Goal: Information Seeking & Learning: Learn about a topic

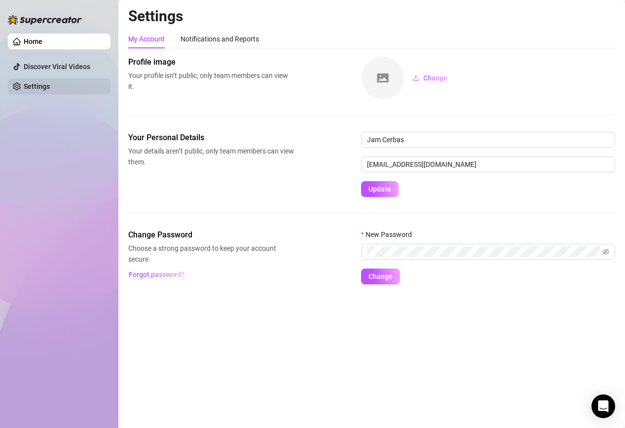
click at [50, 85] on link "Settings" at bounding box center [37, 86] width 26 height 8
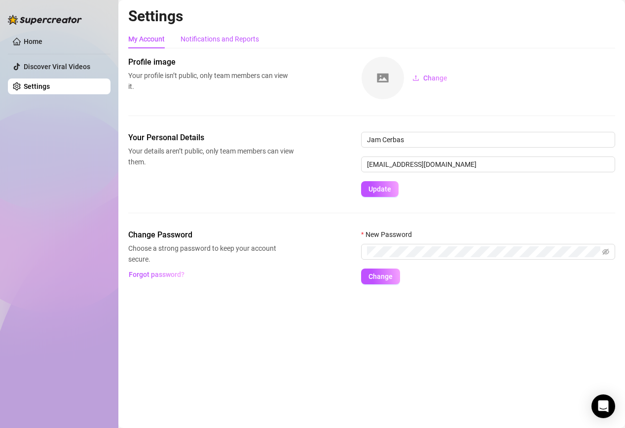
click at [184, 39] on div "Notifications and Reports" at bounding box center [220, 39] width 78 height 11
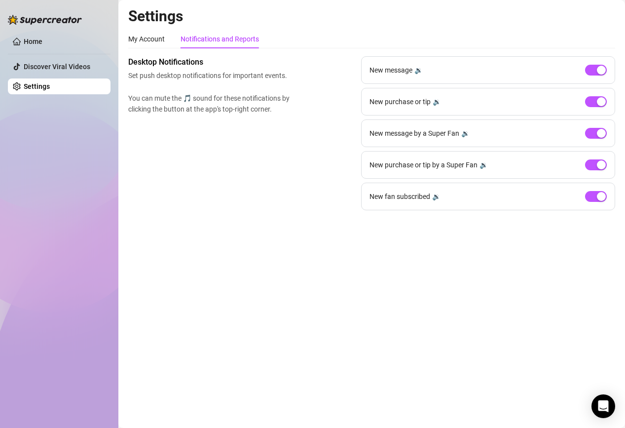
click at [25, 84] on link "Settings" at bounding box center [37, 86] width 26 height 8
click at [28, 70] on link "Discover Viral Videos" at bounding box center [57, 67] width 67 height 8
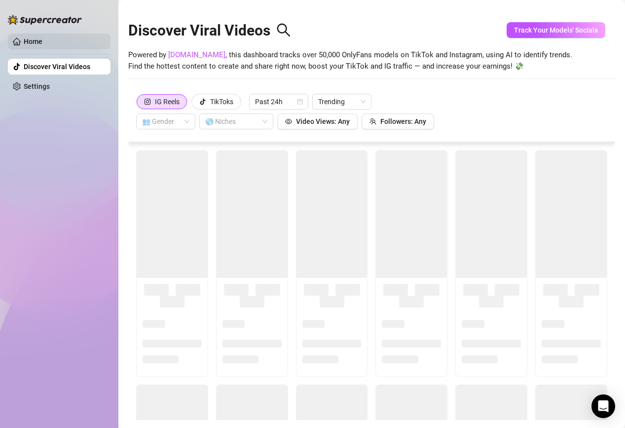
click at [37, 44] on link "Home" at bounding box center [33, 42] width 19 height 8
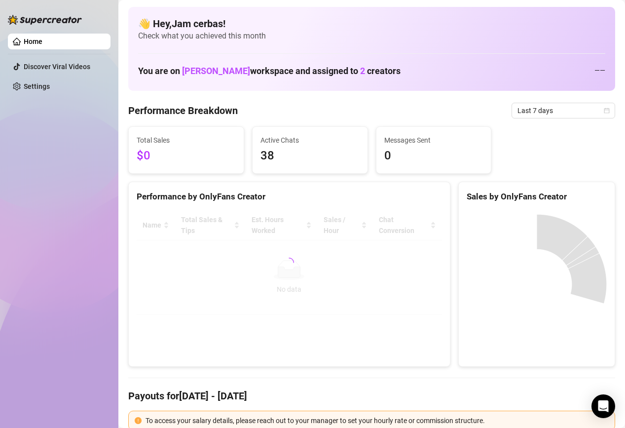
click at [38, 63] on link "Discover Viral Videos" at bounding box center [57, 67] width 67 height 8
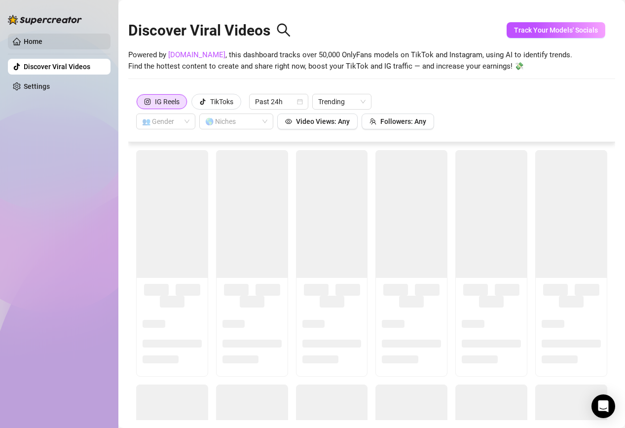
click at [42, 45] on link "Home" at bounding box center [33, 42] width 19 height 8
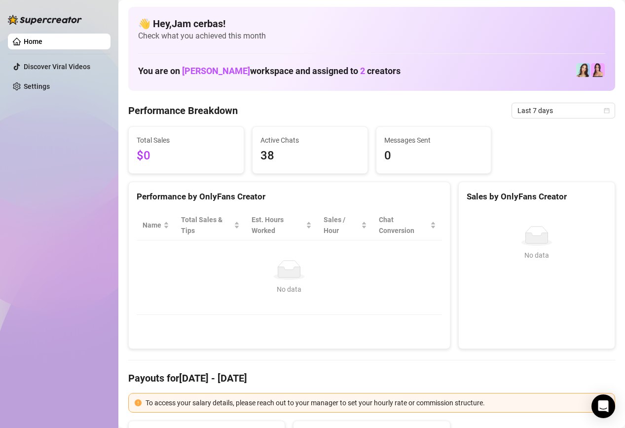
click at [270, 157] on span "38" at bounding box center [310, 156] width 99 height 19
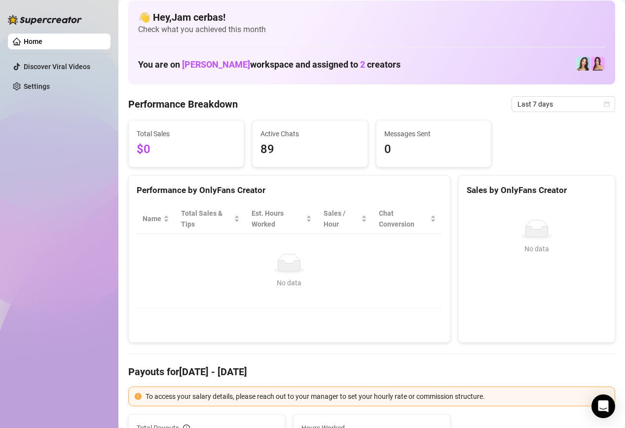
click at [396, 145] on span "0" at bounding box center [433, 149] width 99 height 19
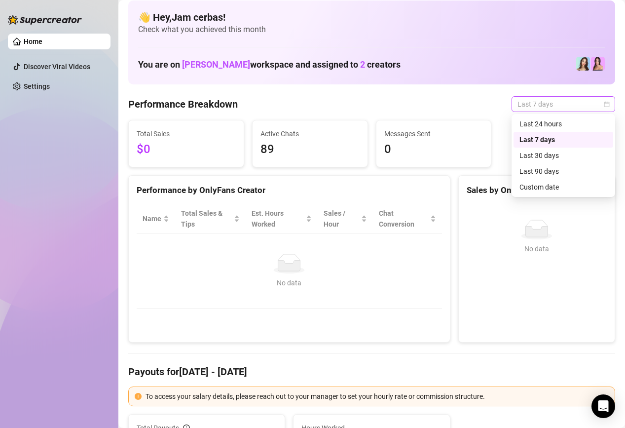
click at [542, 100] on span "Last 7 days" at bounding box center [564, 104] width 92 height 15
click at [528, 124] on div "Last 24 hours" at bounding box center [564, 123] width 88 height 11
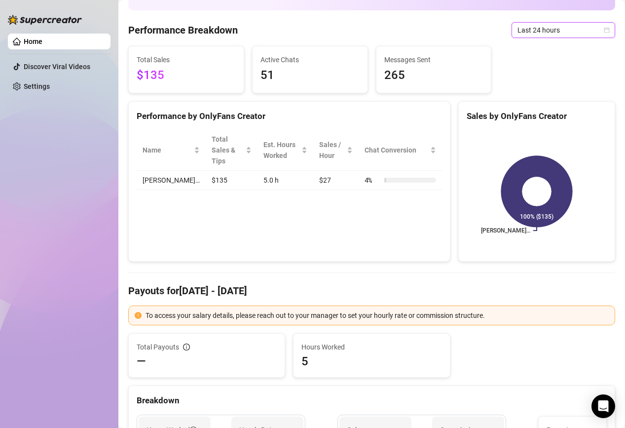
scroll to position [77, 0]
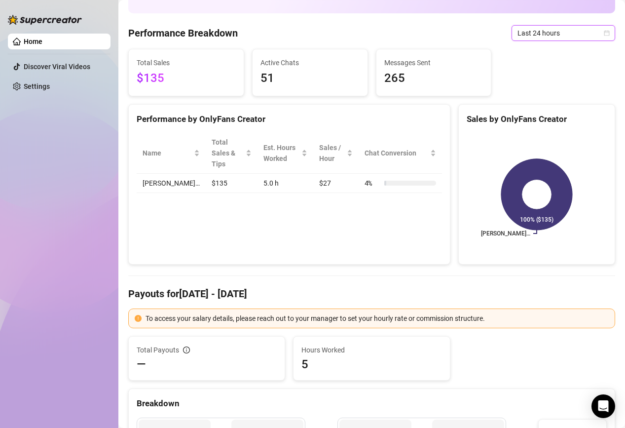
click at [270, 188] on div "Name Total Sales & Tips Est. Hours Worked Sales / Hour Chat Conversion [PERSON_…" at bounding box center [289, 163] width 321 height 76
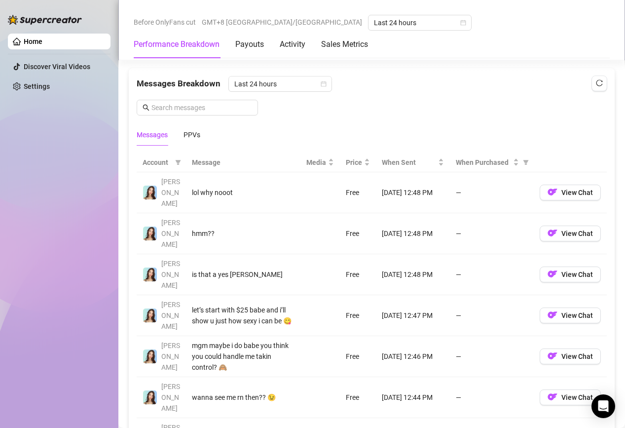
scroll to position [885, 0]
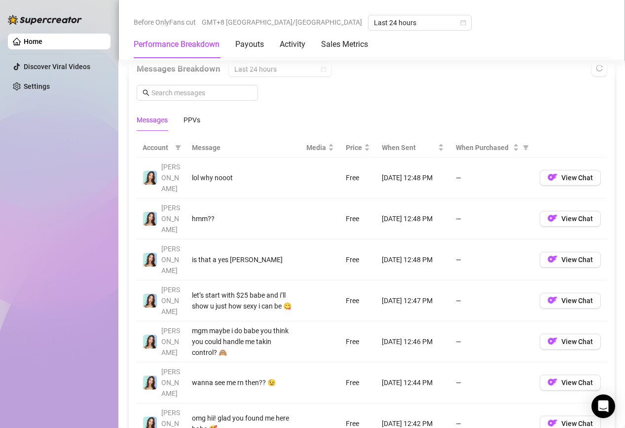
click at [250, 280] on td "let’s start with $25 babe and i’ll show u just how sexy i can be 😋" at bounding box center [243, 300] width 114 height 41
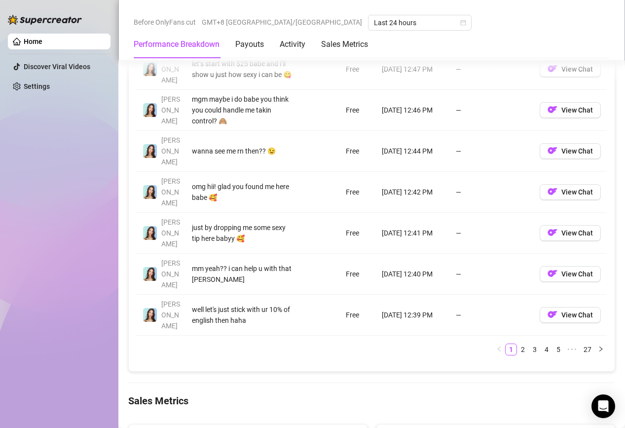
scroll to position [1113, 0]
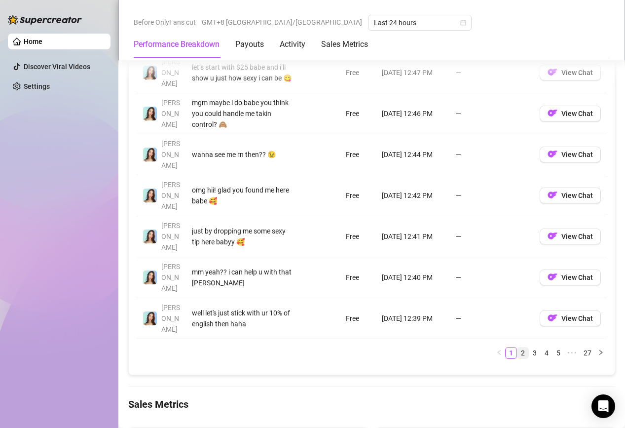
click at [527, 347] on link "2" at bounding box center [523, 352] width 11 height 11
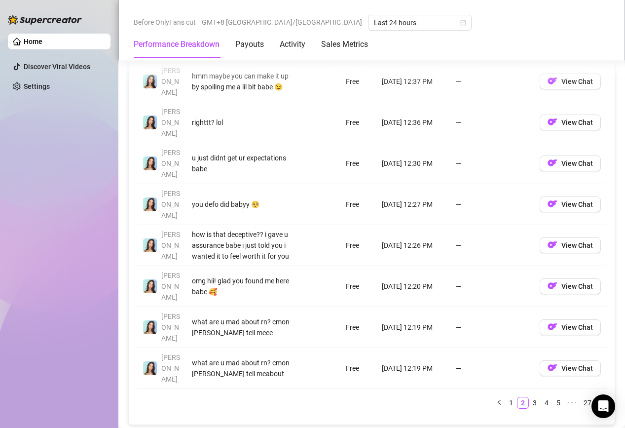
scroll to position [1066, 0]
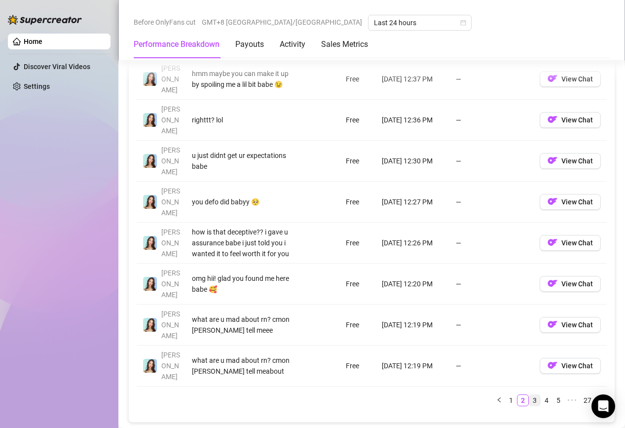
click at [532, 395] on link "3" at bounding box center [535, 400] width 11 height 11
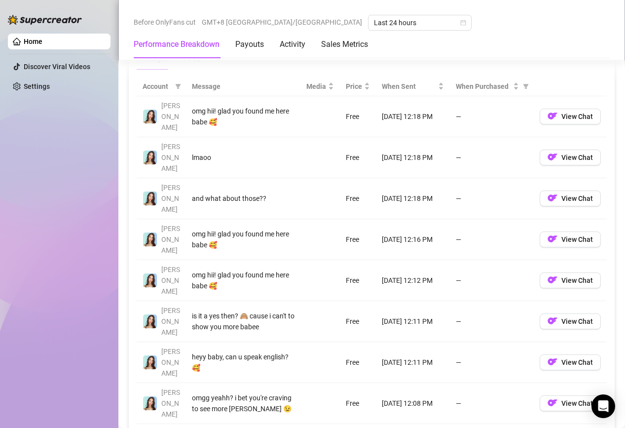
scroll to position [946, 0]
